Goal: Book appointment/travel/reservation

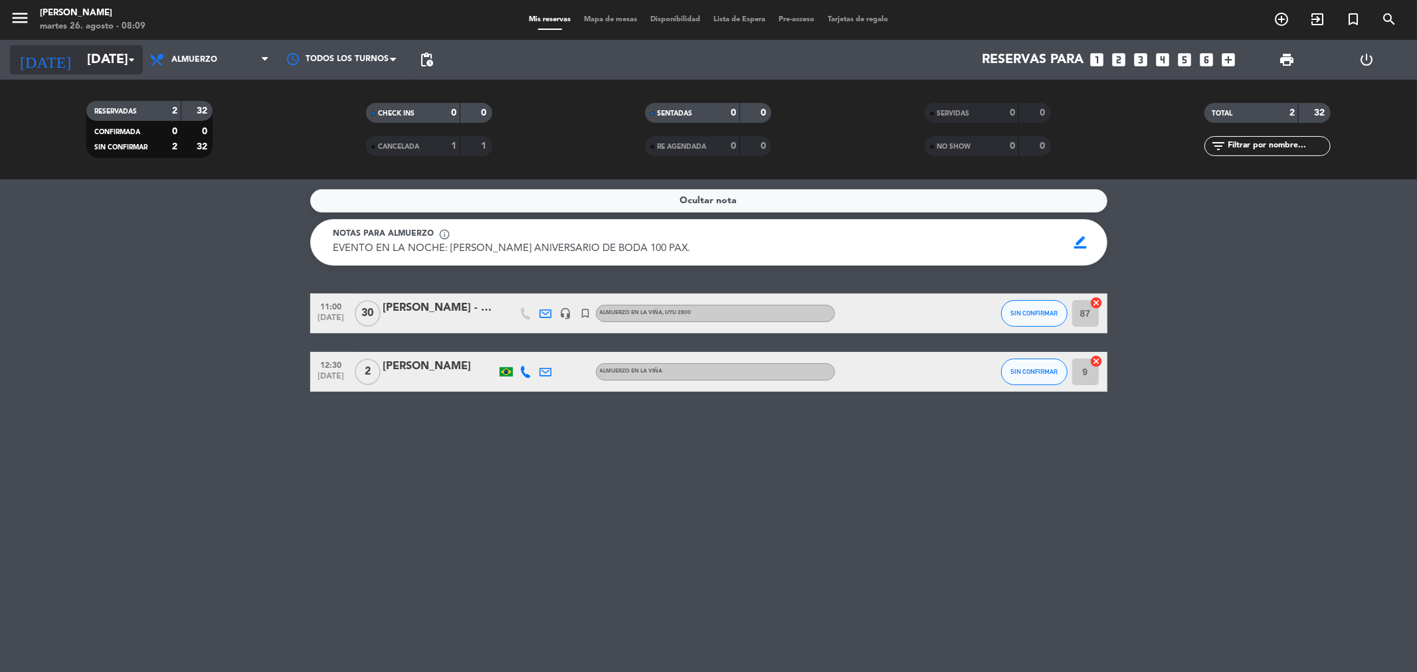
click at [94, 55] on input "[DATE]" at bounding box center [164, 59] width 169 height 29
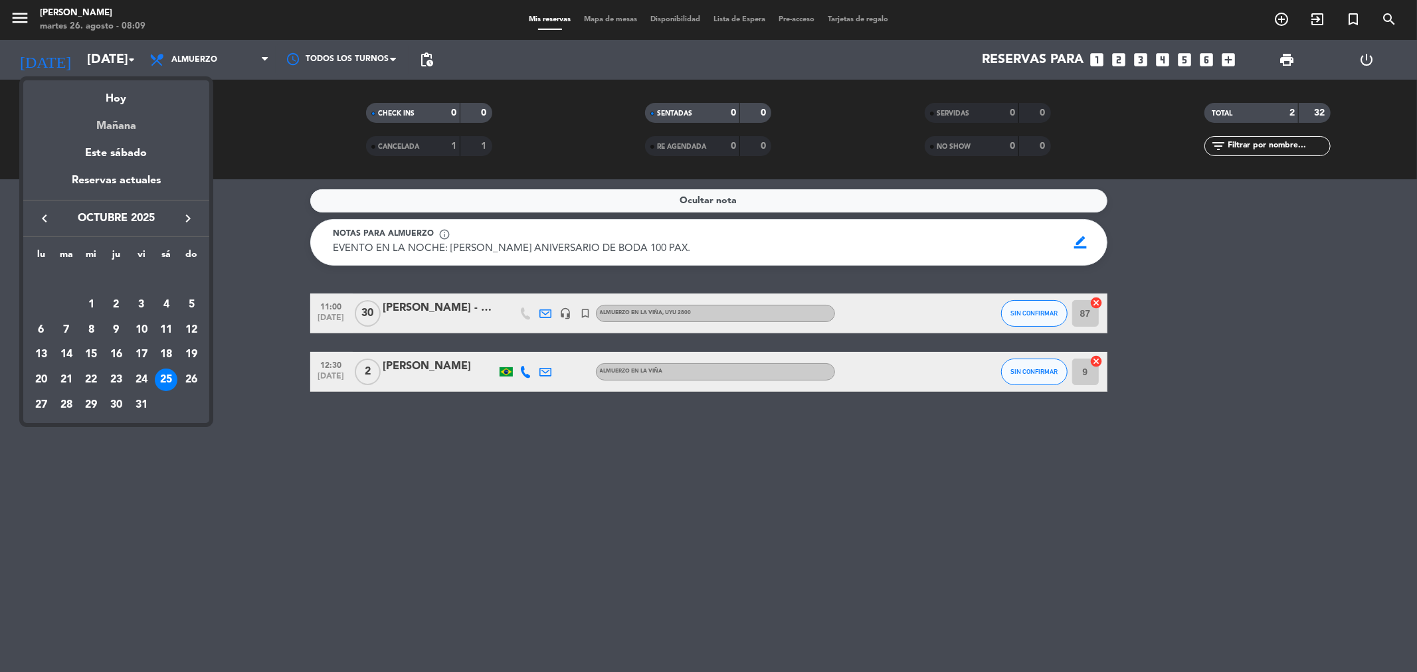
click at [134, 127] on div "Mañana" at bounding box center [116, 121] width 186 height 27
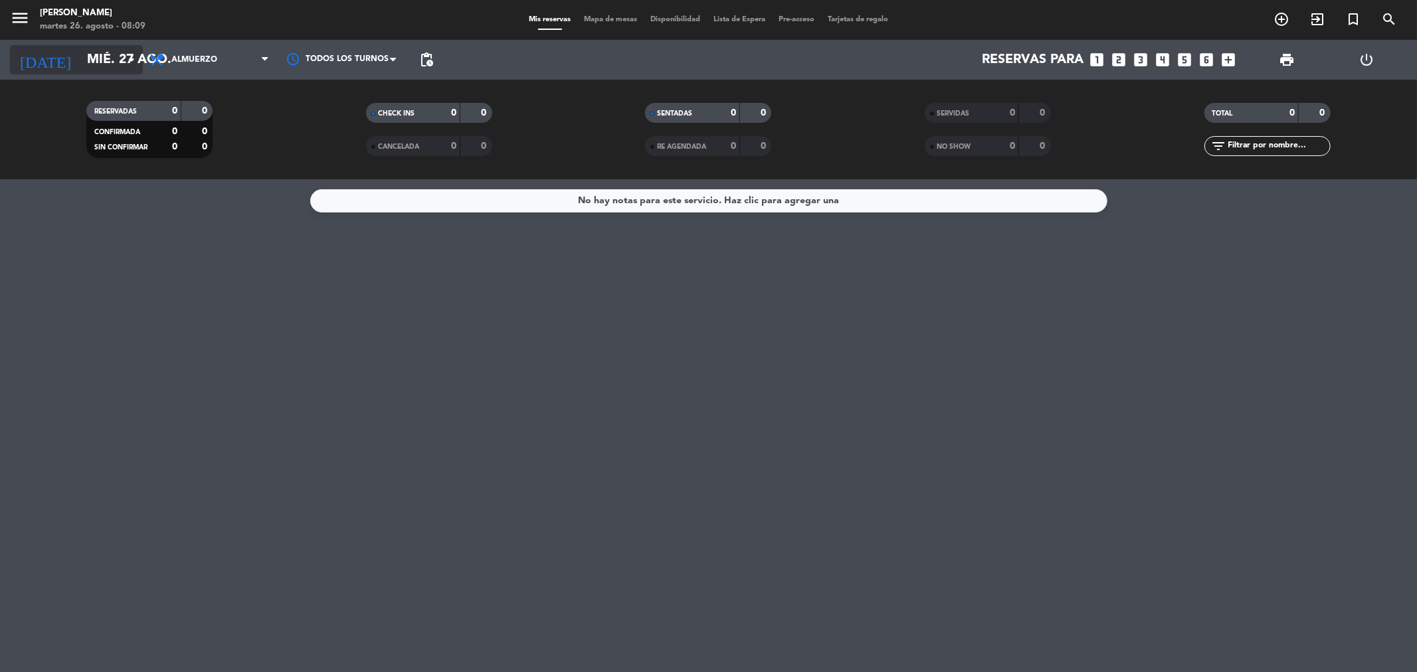
click at [104, 55] on input "mié. 27 ago." at bounding box center [164, 59] width 169 height 29
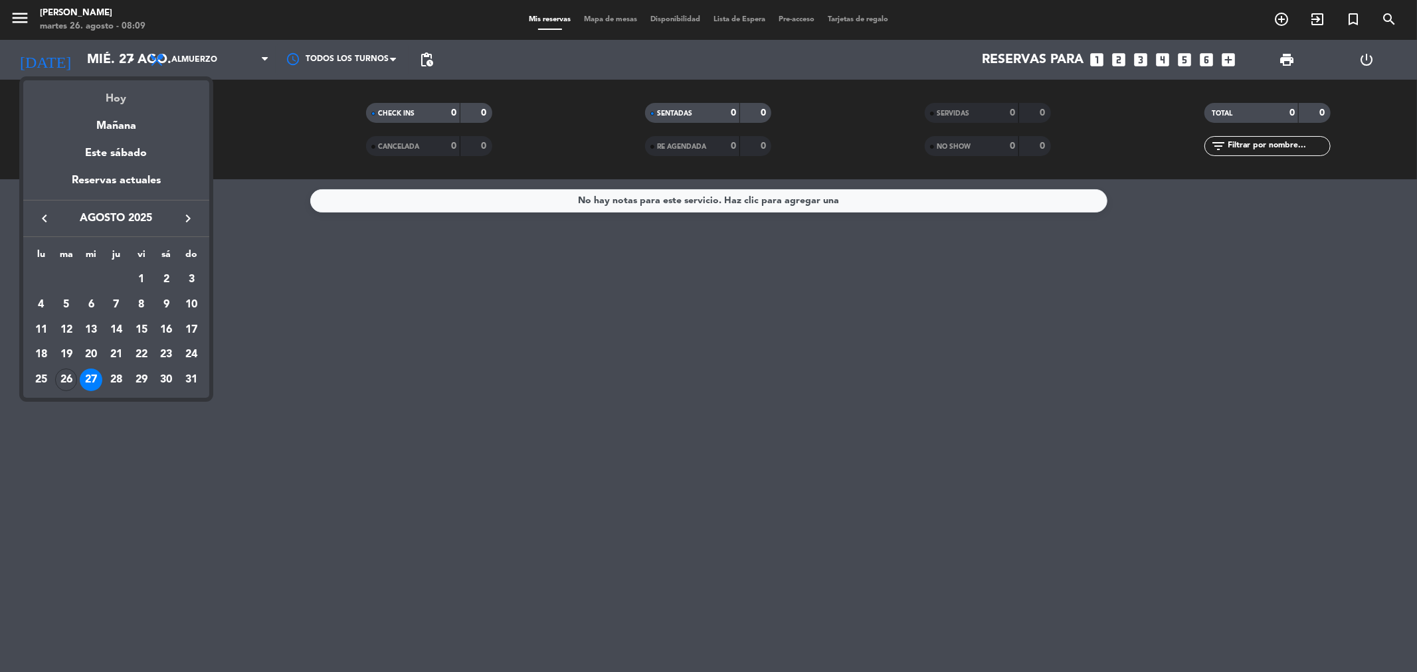
click at [120, 100] on div "Hoy" at bounding box center [116, 93] width 186 height 27
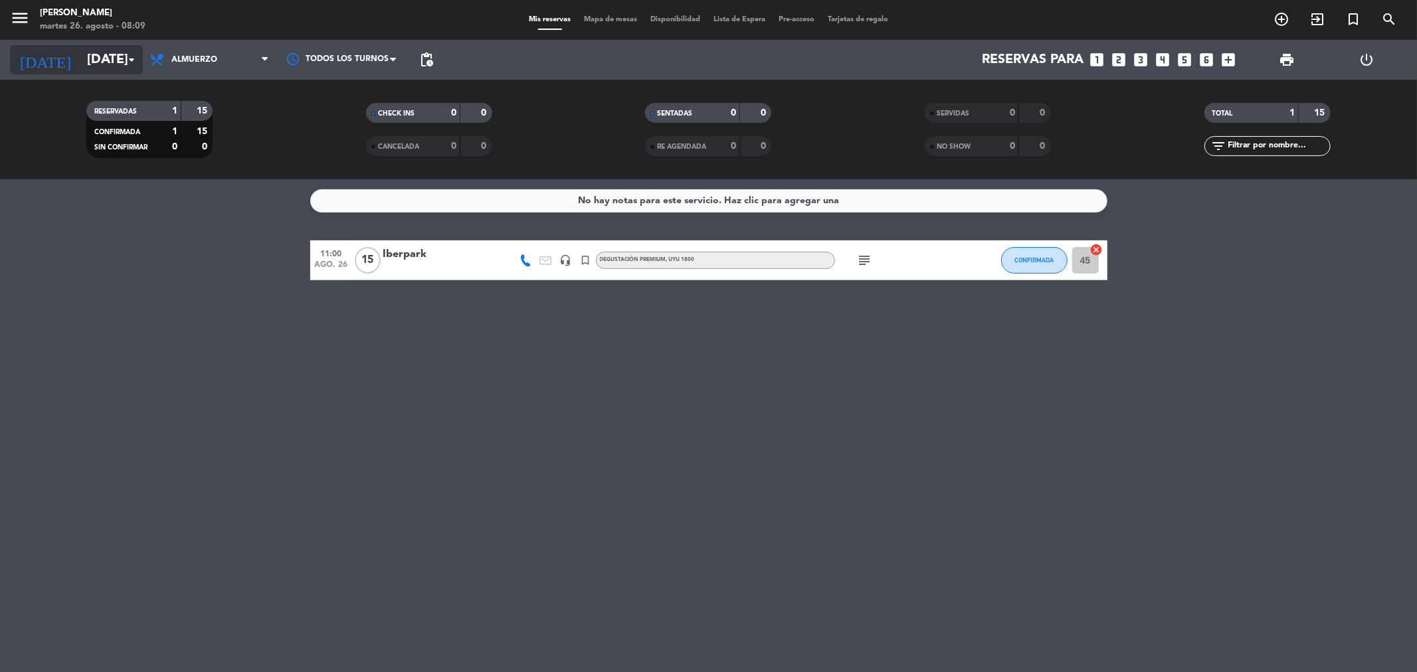
click at [140, 65] on input "[DATE]" at bounding box center [164, 59] width 169 height 29
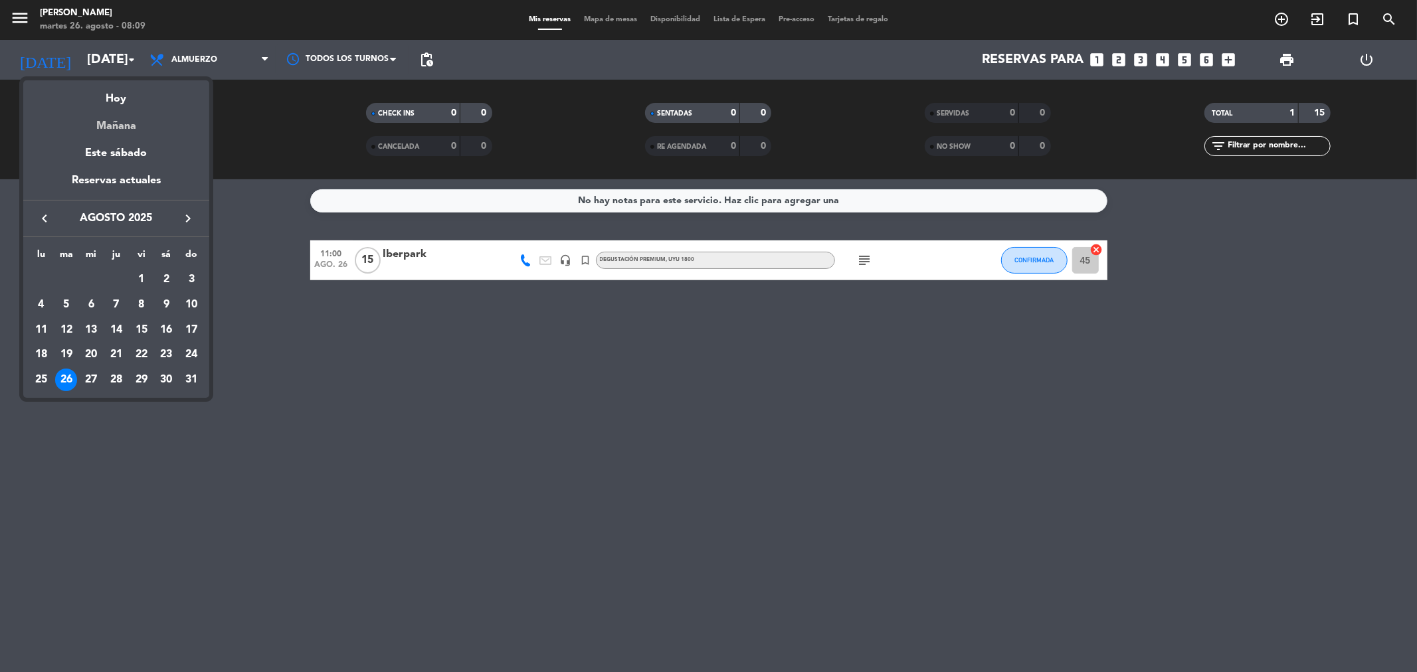
click at [134, 125] on div "Mañana" at bounding box center [116, 121] width 186 height 27
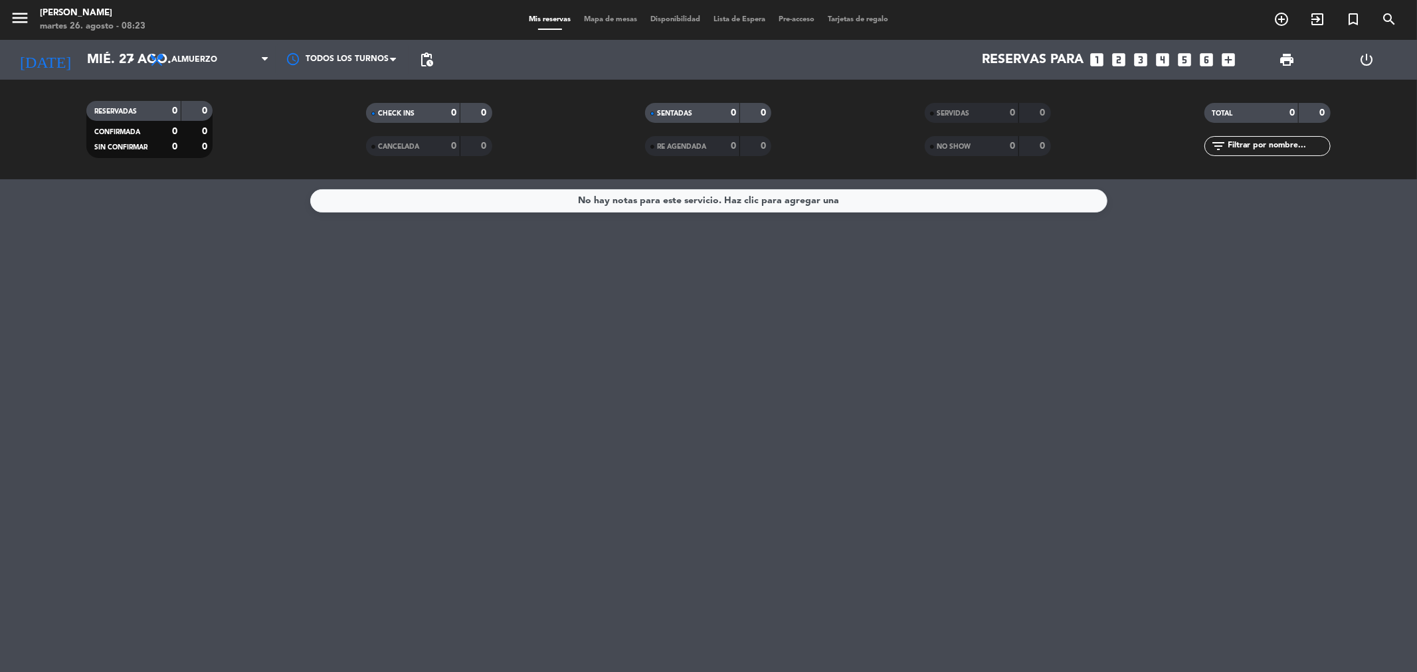
drag, startPoint x: 277, startPoint y: 379, endPoint x: 256, endPoint y: 344, distance: 41.1
click at [276, 379] on div "No hay notas para este servicio. Haz clic para agregar una" at bounding box center [708, 425] width 1417 height 493
click at [104, 54] on input "mié. 27 ago." at bounding box center [164, 59] width 169 height 29
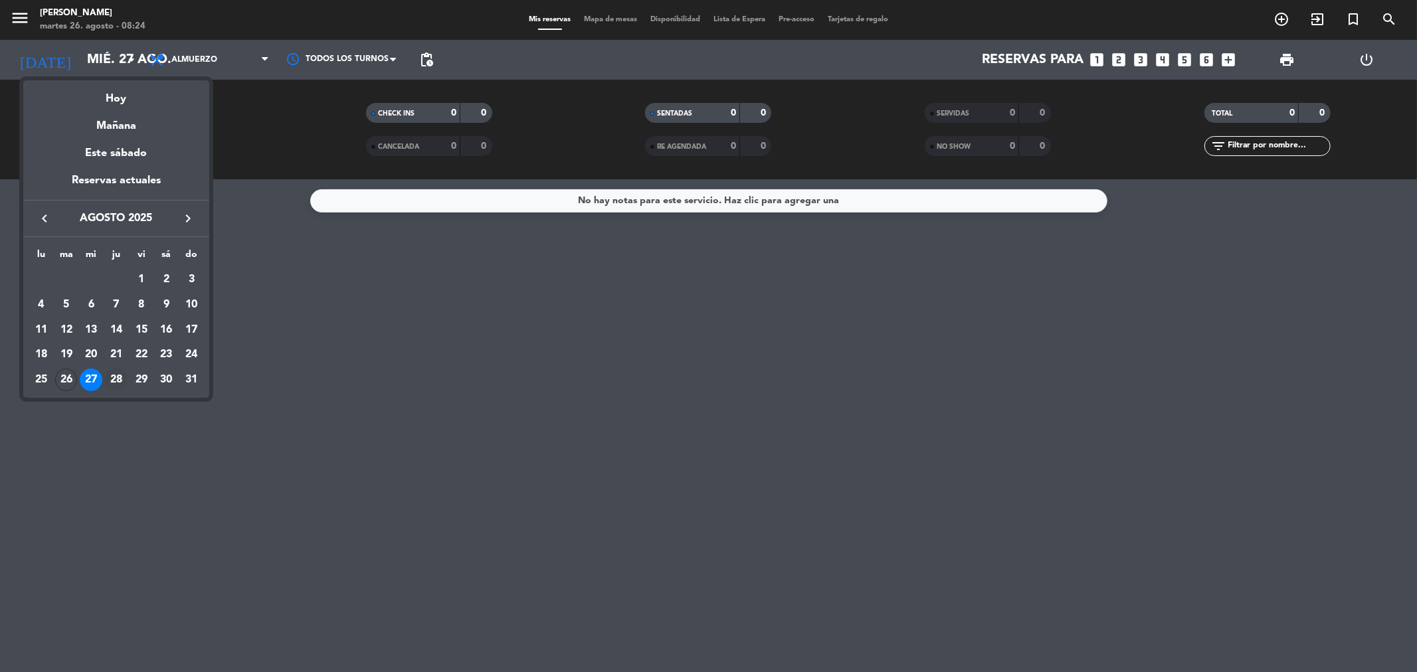
click at [114, 376] on div "28" at bounding box center [116, 380] width 23 height 23
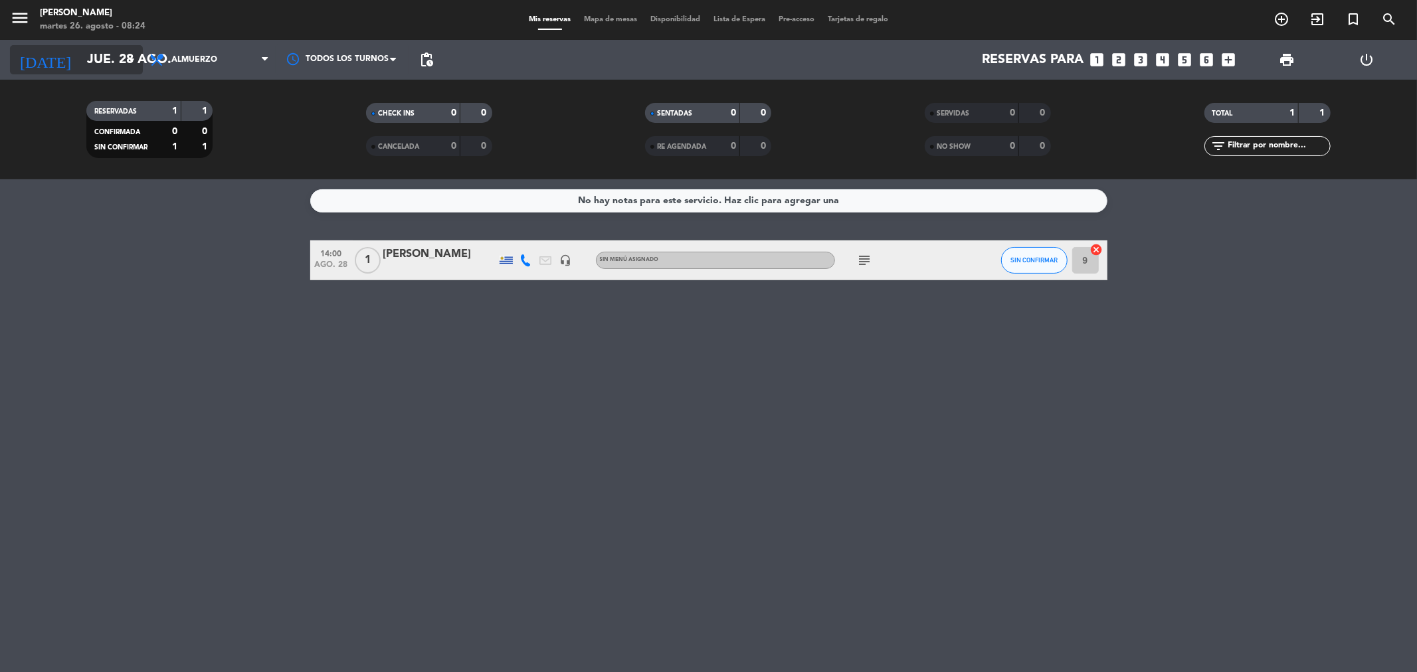
click at [95, 57] on input "jue. 28 ago." at bounding box center [164, 59] width 169 height 29
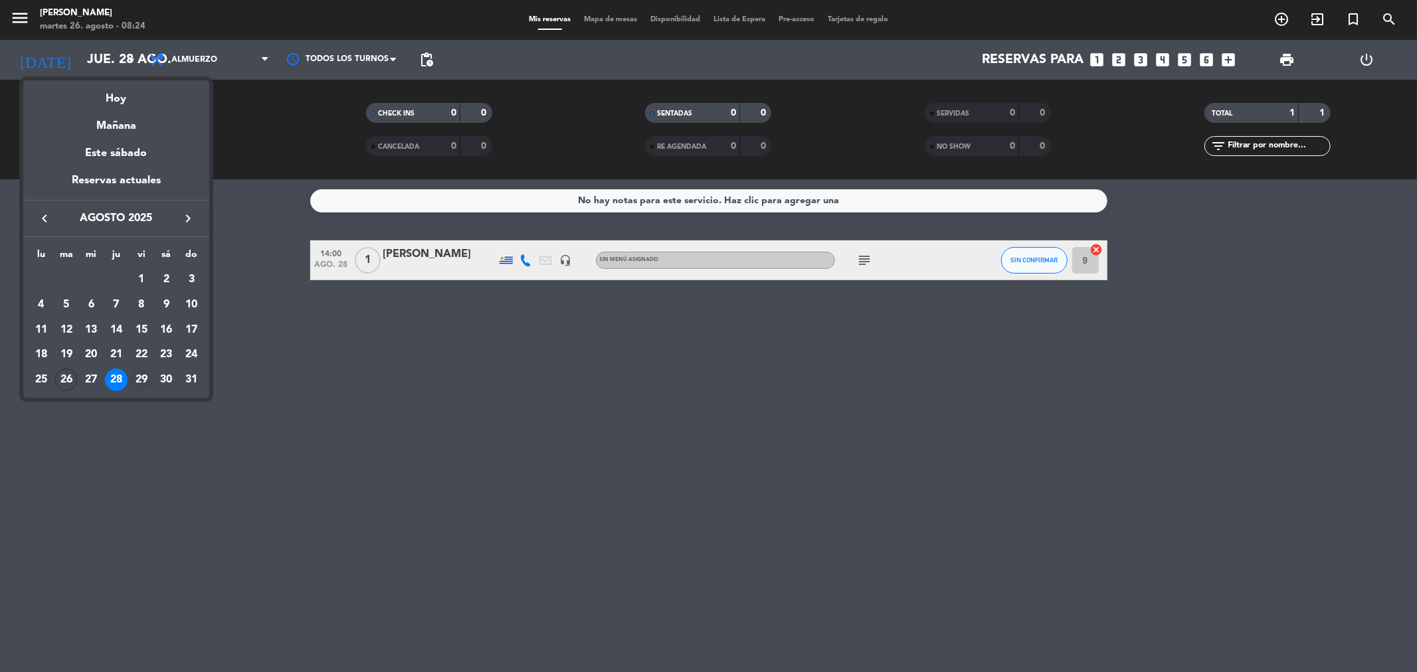
click at [136, 375] on div "29" at bounding box center [141, 380] width 23 height 23
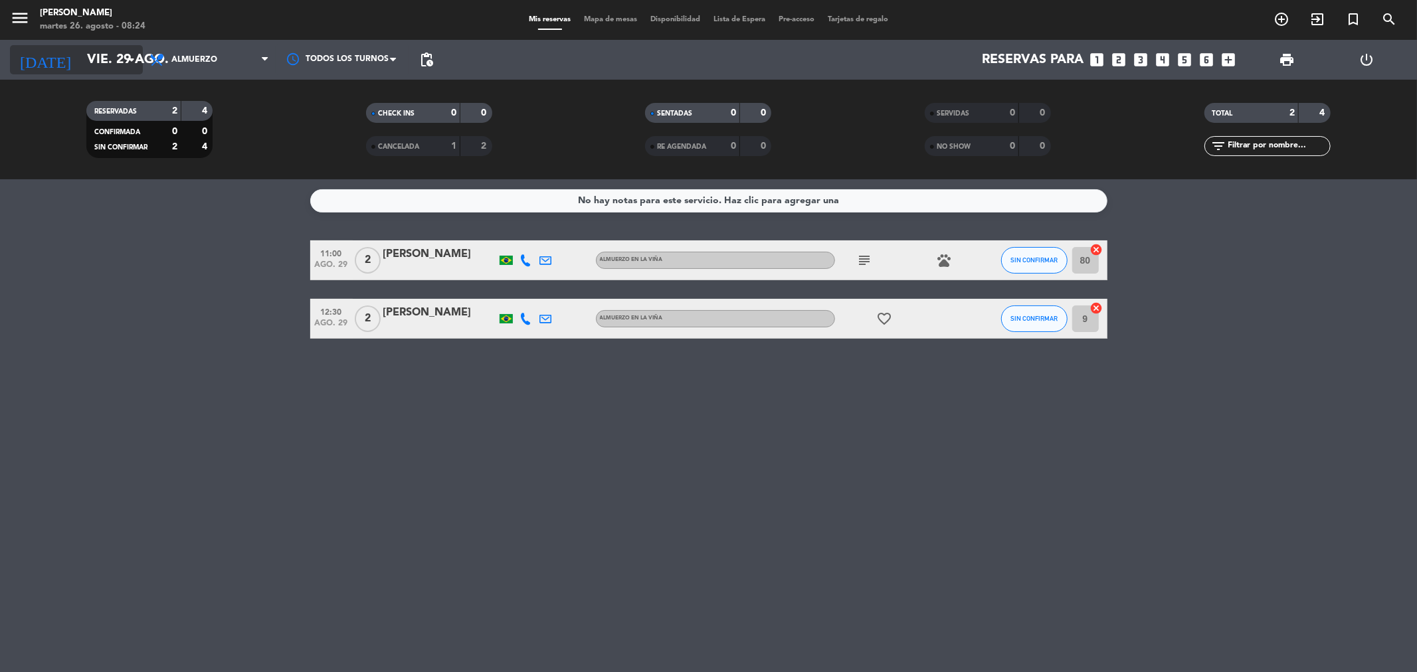
click at [109, 53] on input "vie. 29 ago." at bounding box center [164, 59] width 169 height 29
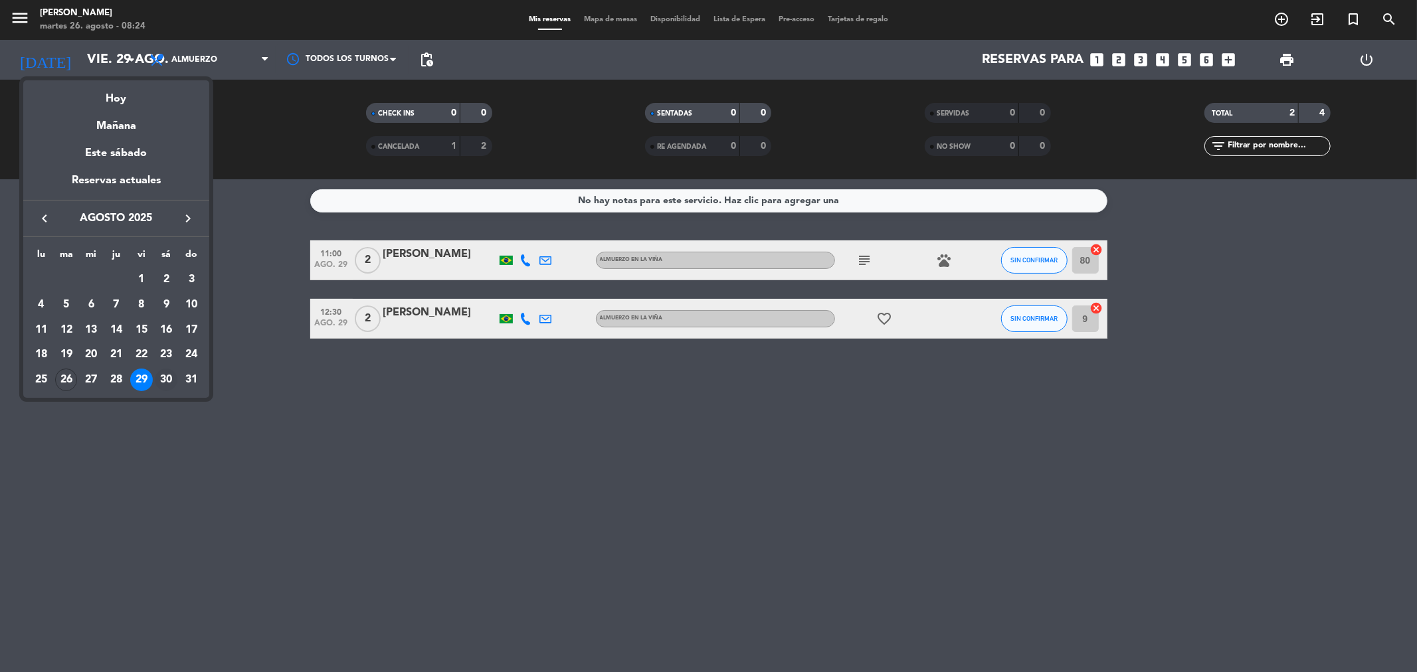
click at [159, 383] on div "30" at bounding box center [166, 380] width 23 height 23
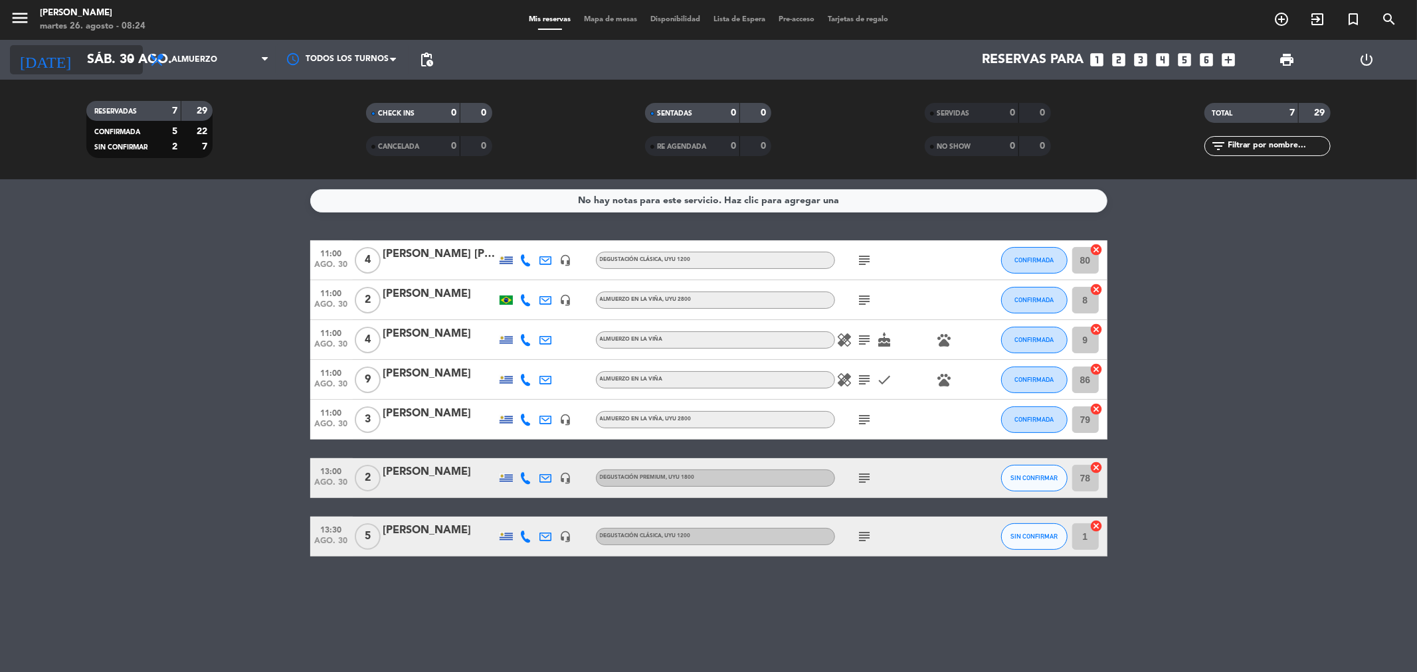
click at [90, 60] on input "sáb. 30 ago." at bounding box center [164, 59] width 169 height 29
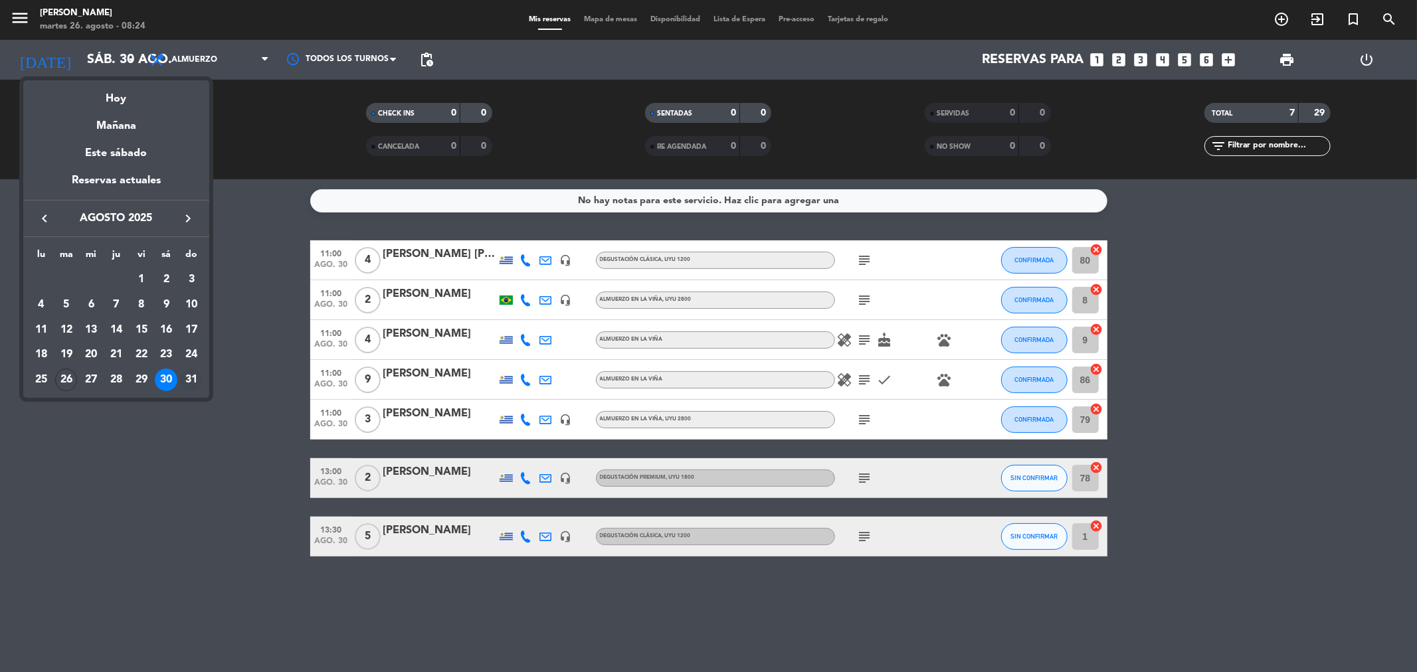
click at [197, 379] on div "31" at bounding box center [191, 380] width 23 height 23
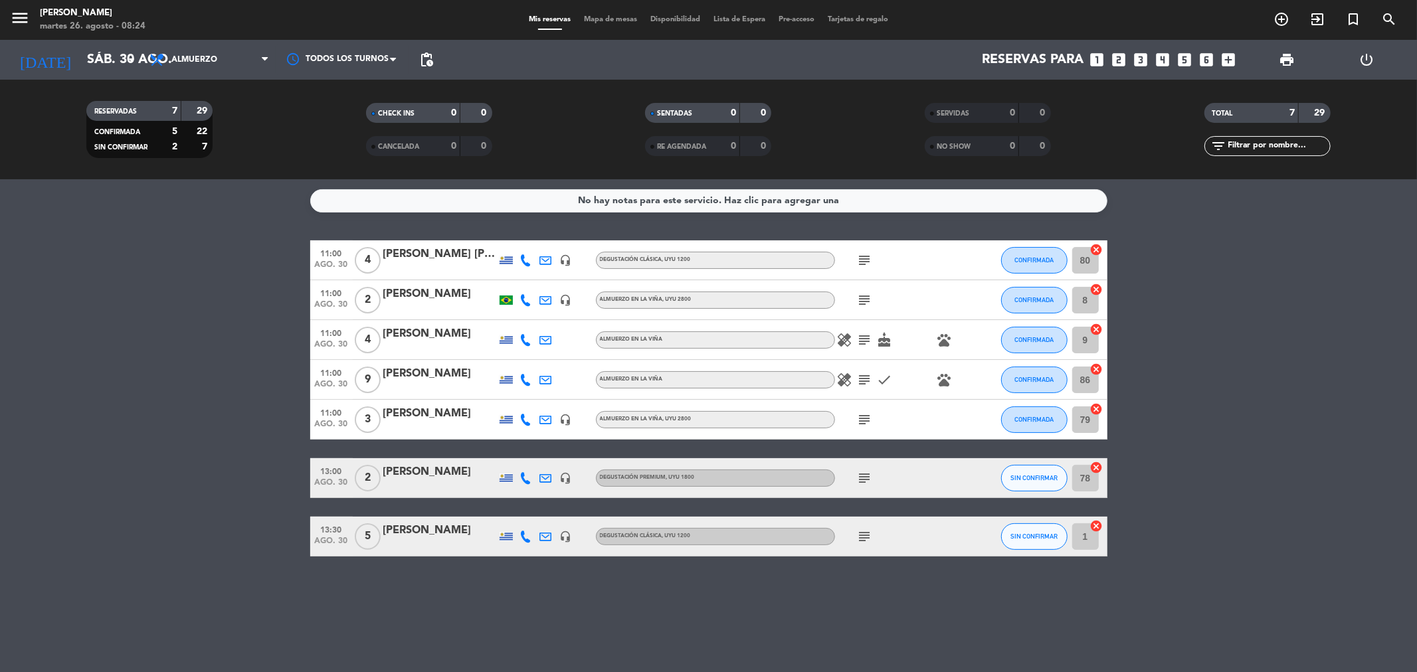
type input "dom. 31 ago."
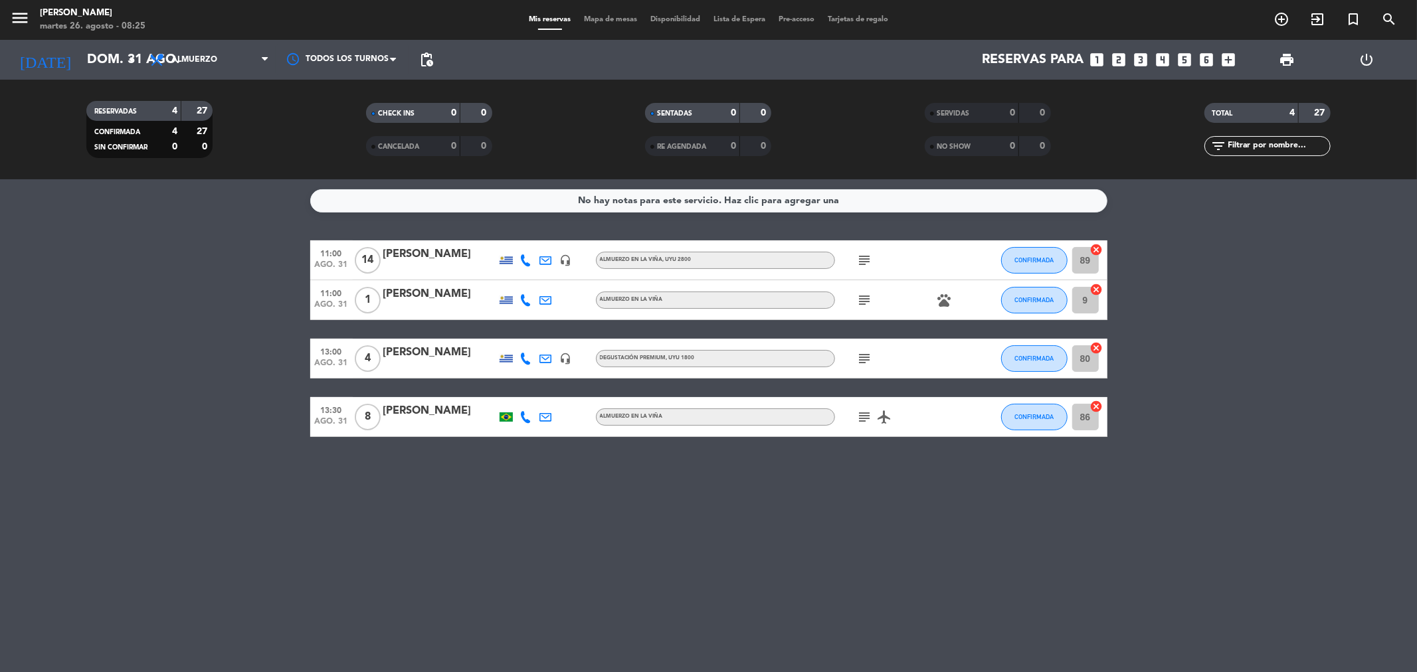
click at [860, 424] on icon "subject" at bounding box center [865, 417] width 16 height 16
click at [864, 419] on icon "subject" at bounding box center [865, 417] width 16 height 16
